Goal: Information Seeking & Learning: Learn about a topic

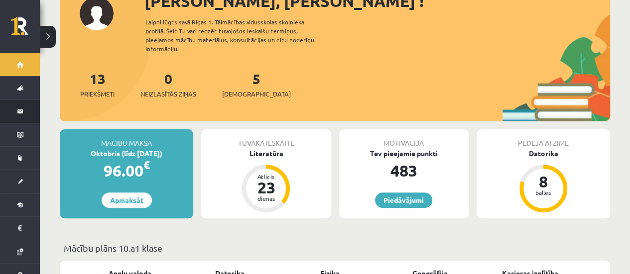
scroll to position [100, 0]
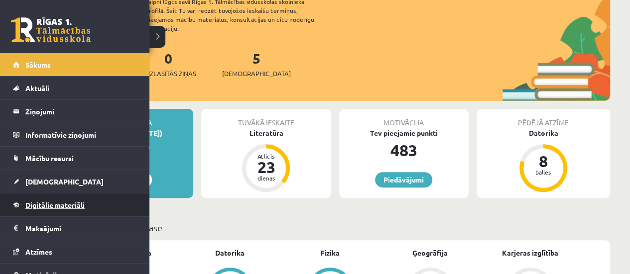
click at [49, 198] on link "Digitālie materiāli" at bounding box center [75, 205] width 124 height 23
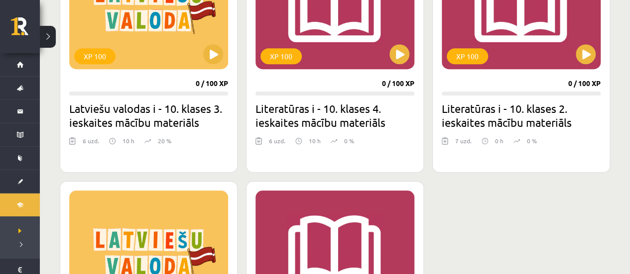
scroll to position [348, 0]
click at [589, 54] on button at bounding box center [585, 54] width 20 height 20
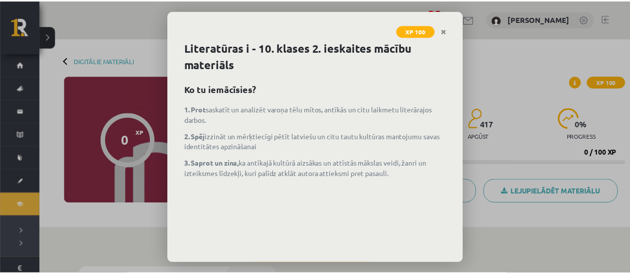
scroll to position [48, 0]
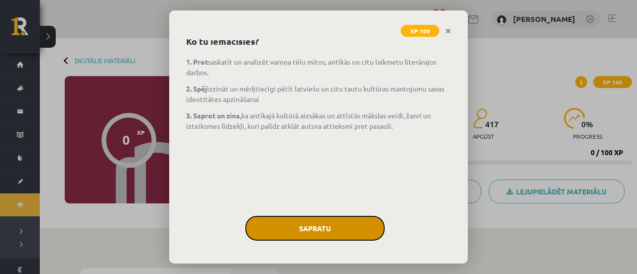
click at [294, 231] on button "Sapratu" at bounding box center [314, 228] width 139 height 25
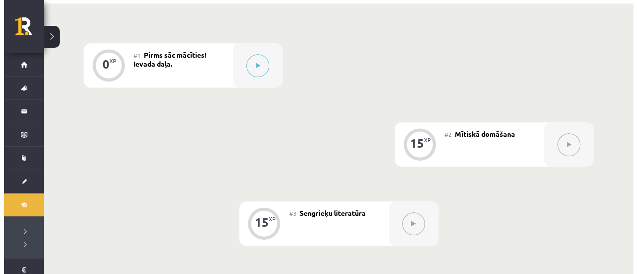
scroll to position [210, 0]
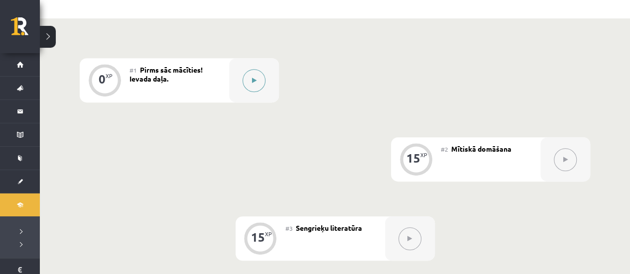
click at [246, 84] on button at bounding box center [253, 80] width 23 height 23
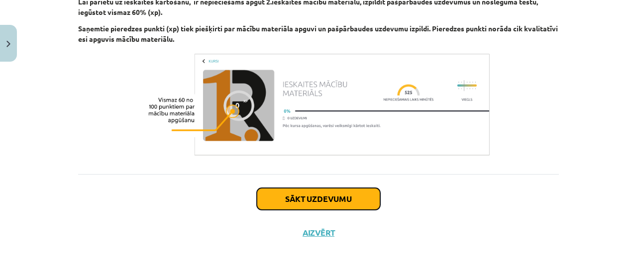
click at [310, 193] on button "Sākt uzdevumu" at bounding box center [318, 199] width 123 height 22
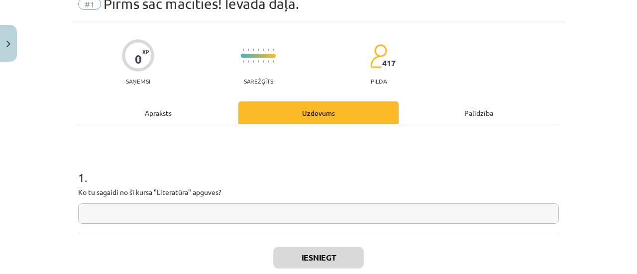
scroll to position [25, 0]
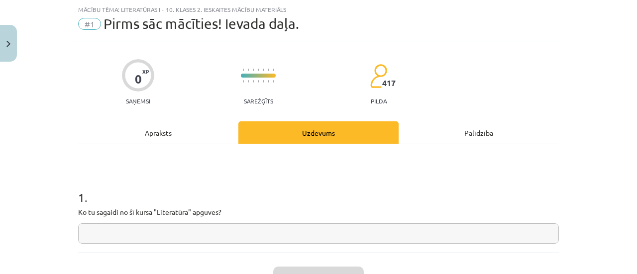
click at [259, 237] on input "text" at bounding box center [318, 233] width 481 height 20
type input "**********"
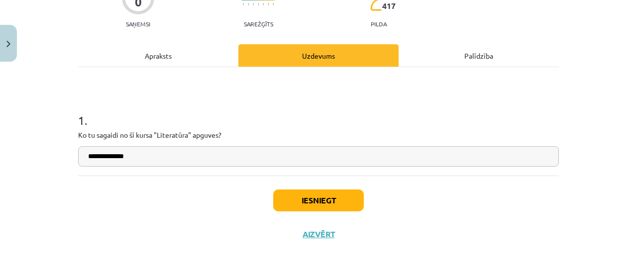
scroll to position [104, 0]
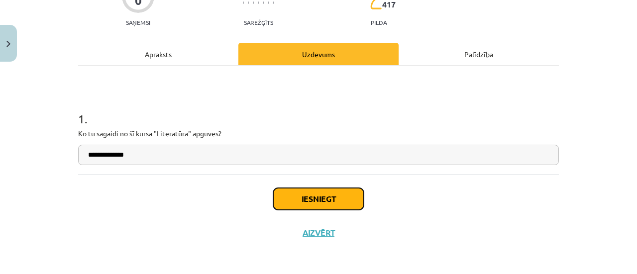
click at [353, 201] on button "Iesniegt" at bounding box center [318, 199] width 91 height 22
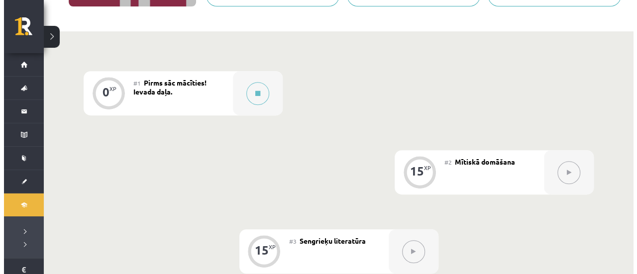
scroll to position [199, 0]
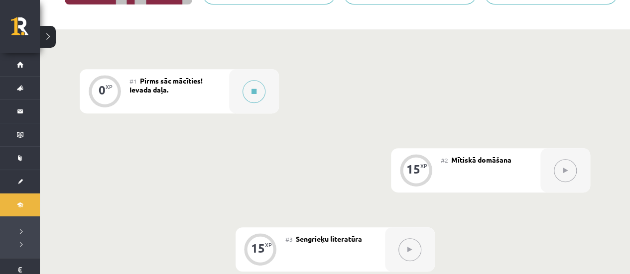
click at [558, 171] on button at bounding box center [564, 170] width 23 height 23
click at [259, 87] on button at bounding box center [253, 91] width 23 height 23
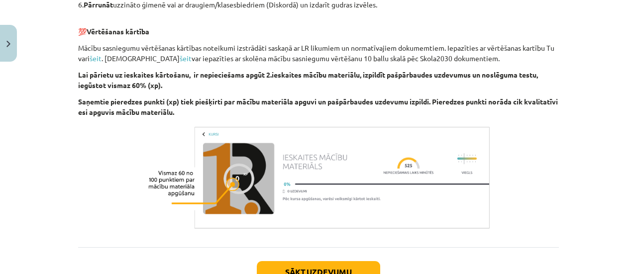
scroll to position [887, 0]
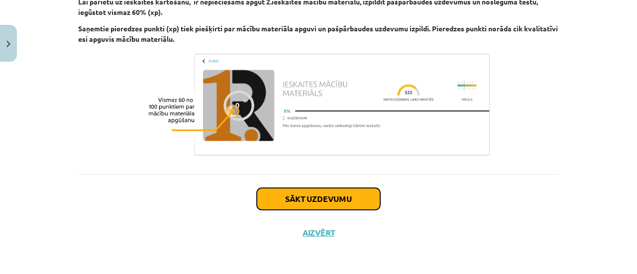
click at [322, 198] on button "Sākt uzdevumu" at bounding box center [318, 199] width 123 height 22
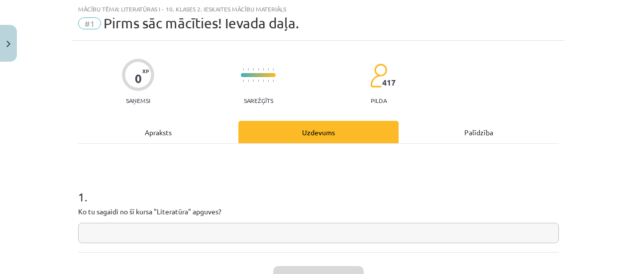
scroll to position [25, 0]
click at [319, 234] on input "text" at bounding box center [318, 233] width 481 height 20
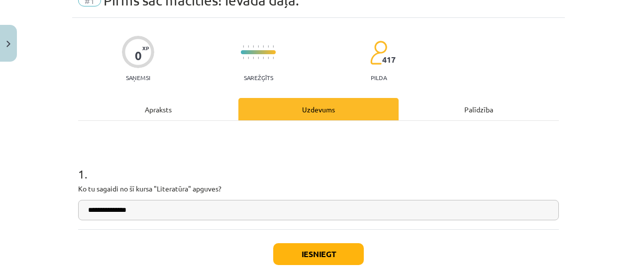
scroll to position [104, 0]
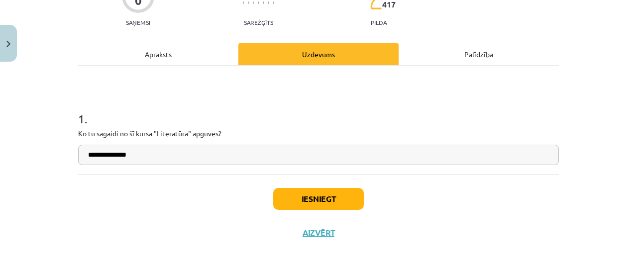
type input "**********"
click at [320, 207] on button "Iesniegt" at bounding box center [318, 199] width 91 height 22
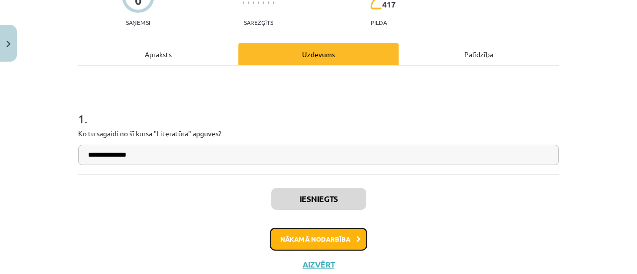
click at [311, 241] on button "Nākamā nodarbība" at bounding box center [319, 239] width 98 height 23
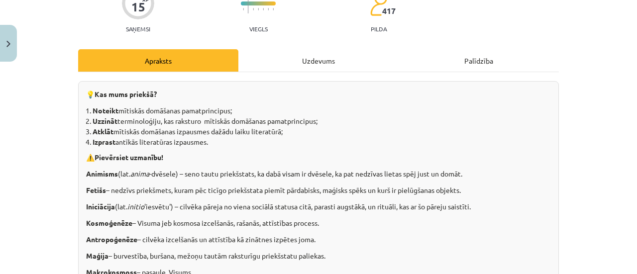
scroll to position [116, 0]
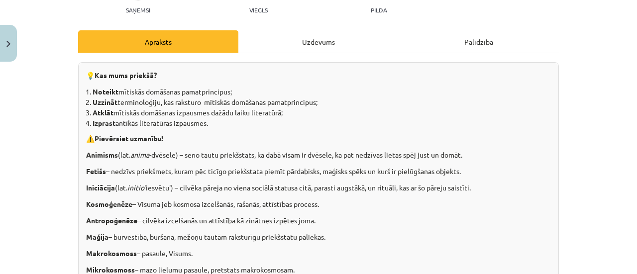
click at [321, 37] on div "Uzdevums" at bounding box center [318, 41] width 160 height 22
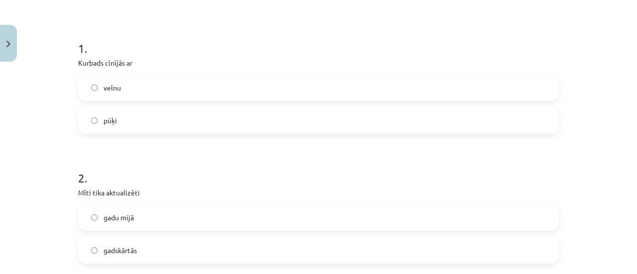
scroll to position [124, 0]
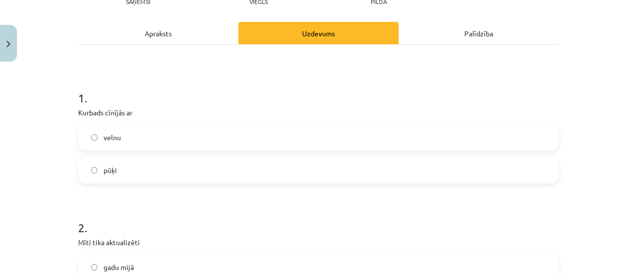
click at [194, 34] on div "Apraksts" at bounding box center [158, 33] width 160 height 22
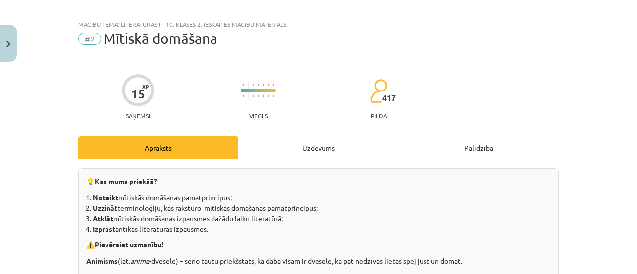
scroll to position [2, 0]
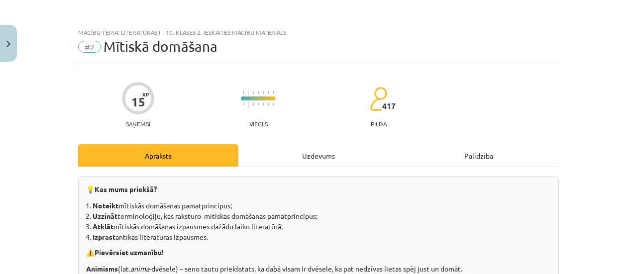
click at [298, 156] on div "Uzdevums" at bounding box center [318, 155] width 160 height 22
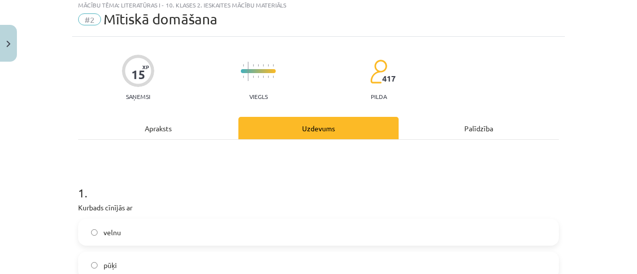
scroll to position [25, 0]
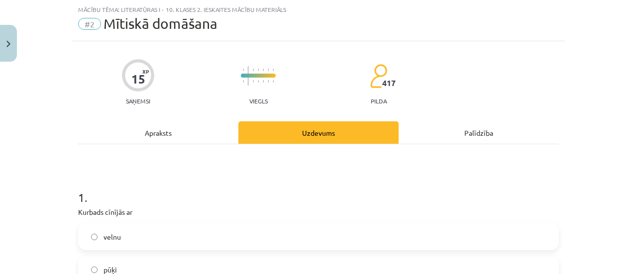
click at [174, 139] on div "Apraksts" at bounding box center [158, 132] width 160 height 22
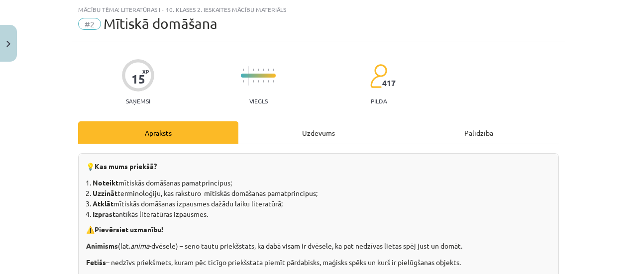
click at [309, 133] on div "Uzdevums" at bounding box center [318, 132] width 160 height 22
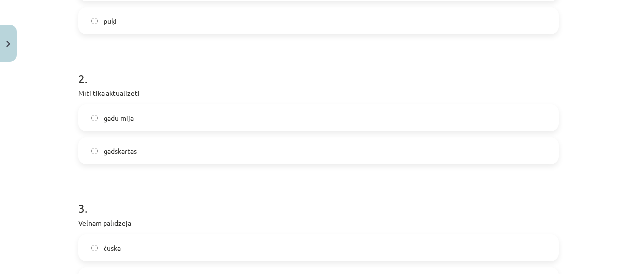
click at [210, 160] on label "gadskārtās" at bounding box center [318, 150] width 479 height 25
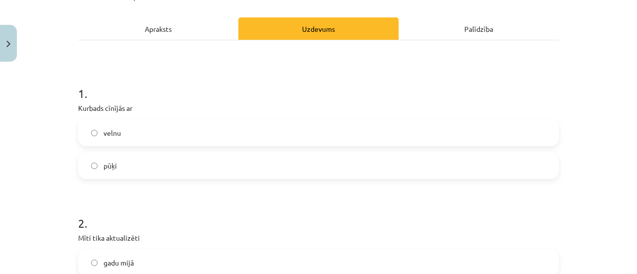
scroll to position [71, 0]
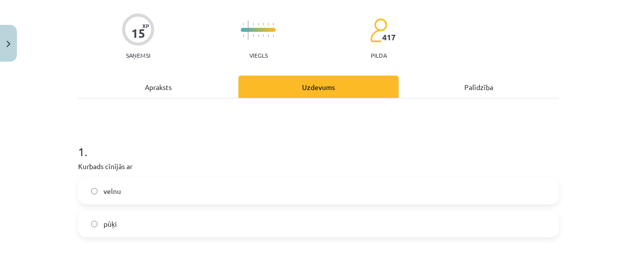
click at [166, 89] on div "Apraksts" at bounding box center [158, 87] width 160 height 22
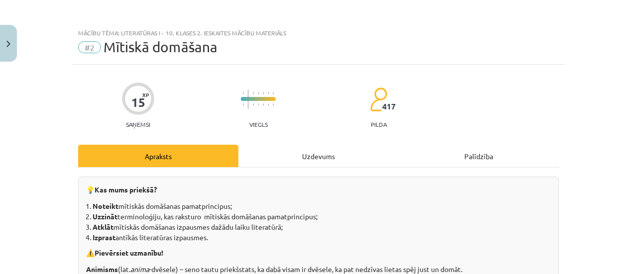
scroll to position [0, 0]
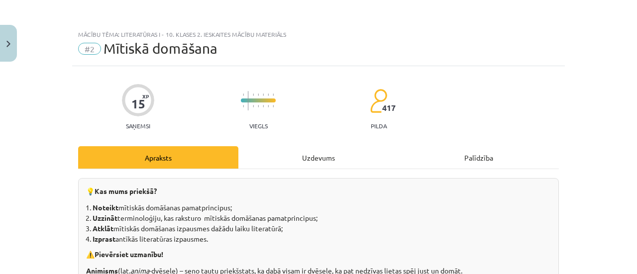
click at [311, 154] on div "Uzdevums" at bounding box center [318, 157] width 160 height 22
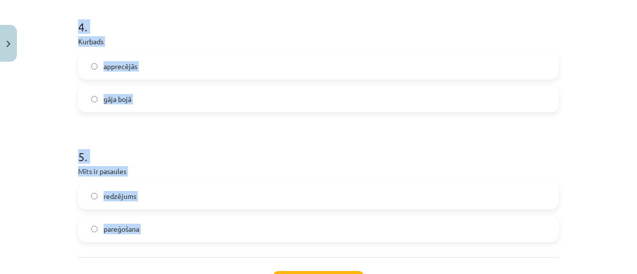
scroll to position [611, 0]
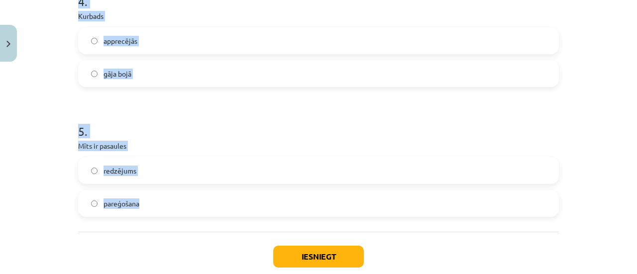
drag, startPoint x: 87, startPoint y: 166, endPoint x: 153, endPoint y: 206, distance: 77.4
copy form "1 . Kurbads cīnījās ar velnu pūķi 2 . Mīti tika aktualizēti gadu mijā gadskārtā…"
click at [41, 122] on div "Mācību tēma: Literatūras i - 10. klases 2. ieskaites mācību materiāls #2 Mītisk…" at bounding box center [318, 137] width 637 height 274
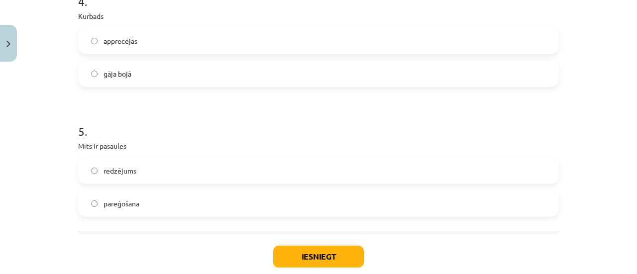
click at [323, 81] on label "gāja bojā" at bounding box center [318, 73] width 479 height 25
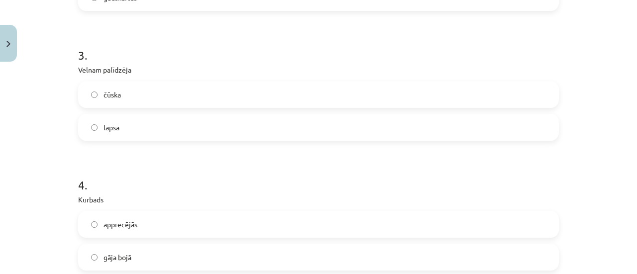
scroll to position [412, 0]
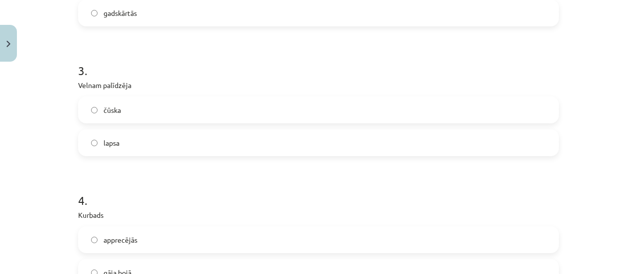
click at [297, 106] on label "čūska" at bounding box center [318, 110] width 479 height 25
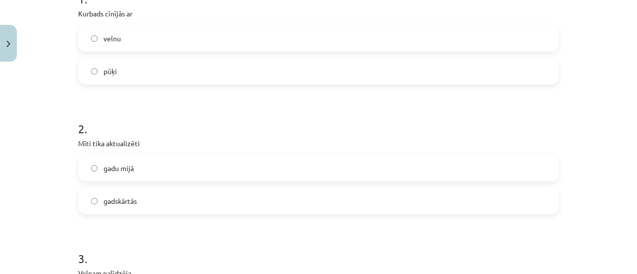
scroll to position [213, 0]
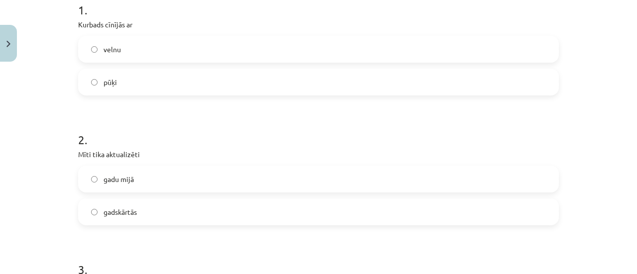
click at [292, 85] on label "pūķi" at bounding box center [318, 82] width 479 height 25
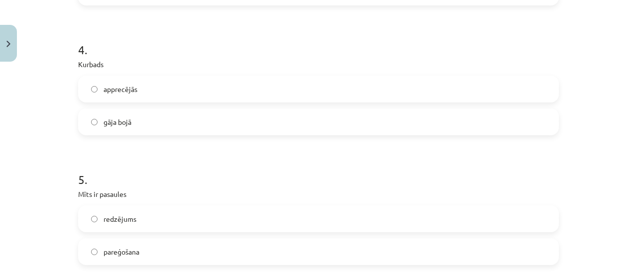
scroll to position [611, 0]
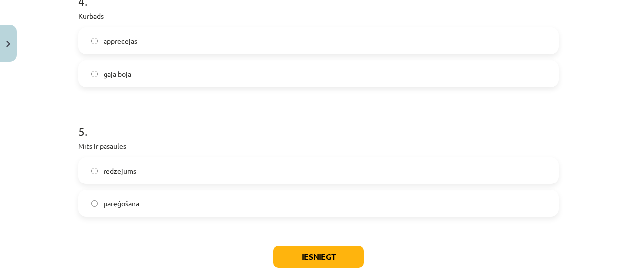
click at [218, 172] on label "redzējums" at bounding box center [318, 170] width 479 height 25
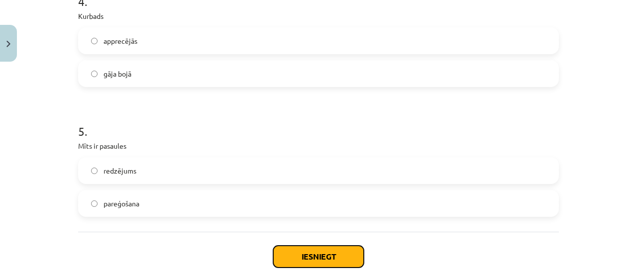
click at [293, 255] on button "Iesniegt" at bounding box center [318, 257] width 91 height 22
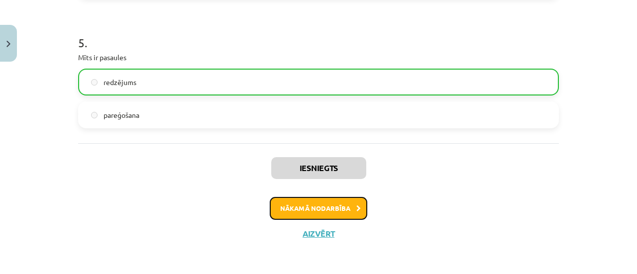
click at [332, 211] on button "Nākamā nodarbība" at bounding box center [319, 208] width 98 height 23
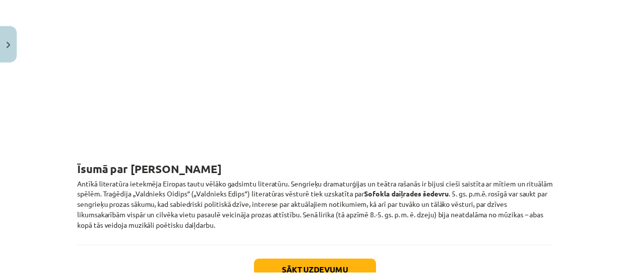
scroll to position [3137, 0]
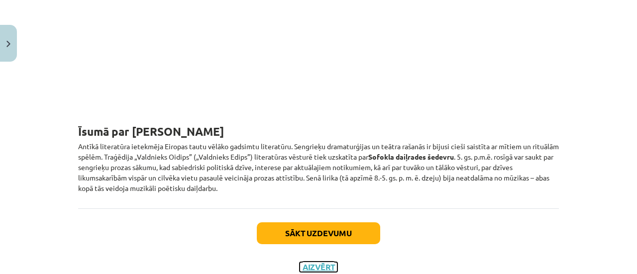
click at [325, 262] on button "Aizvērt" at bounding box center [319, 267] width 38 height 10
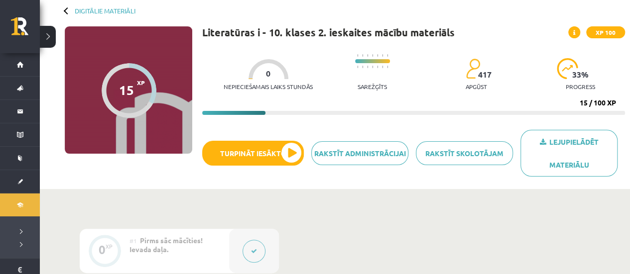
scroll to position [0, 0]
